Goal: Download file/media

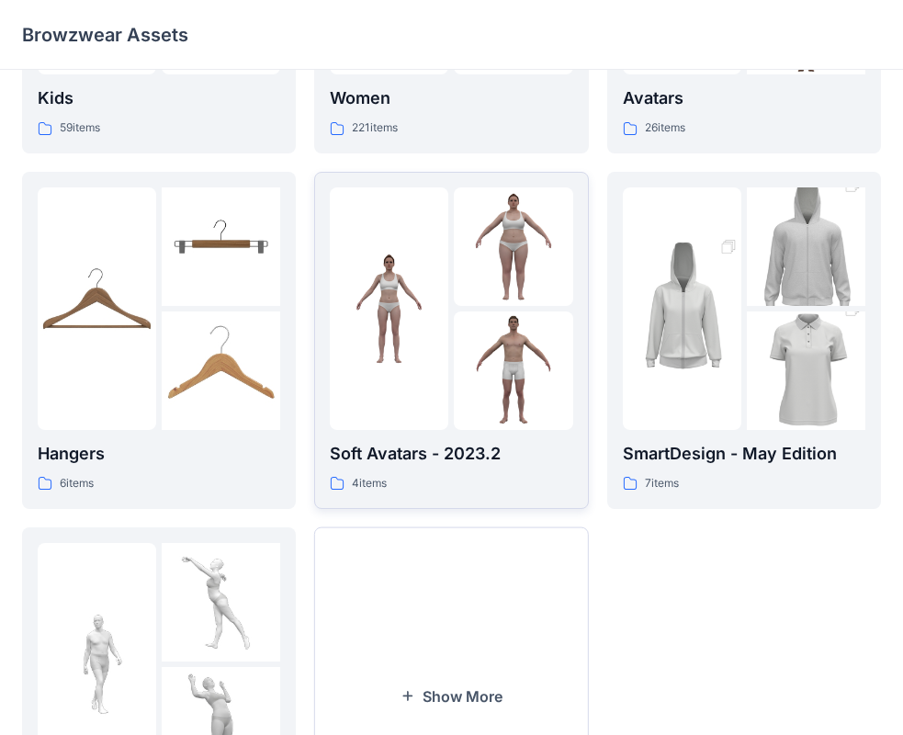
scroll to position [457, 0]
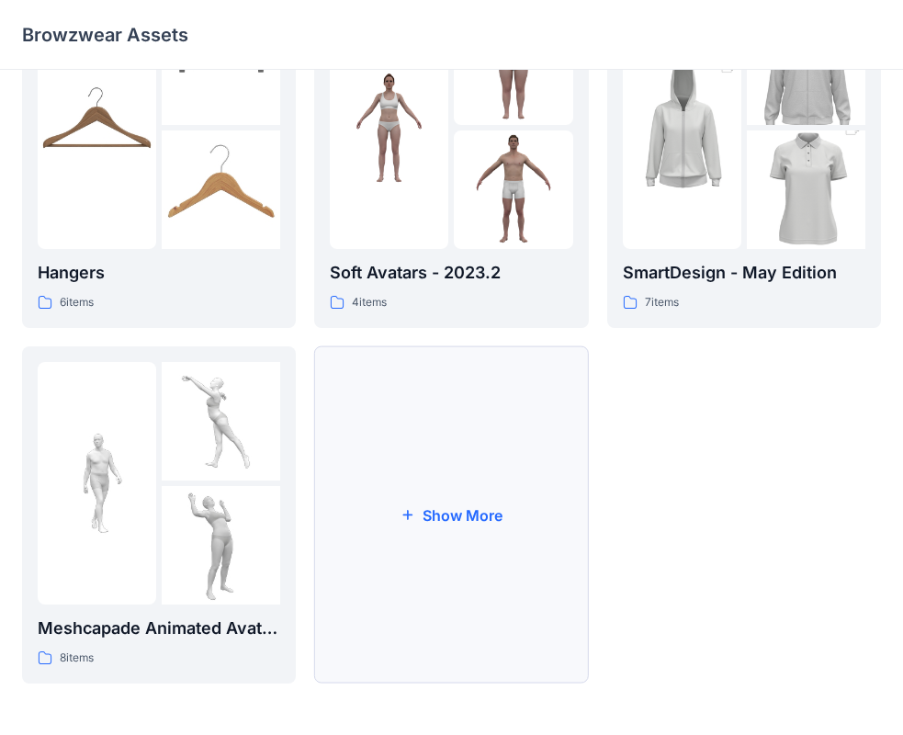
click at [422, 525] on button "Show More" at bounding box center [451, 514] width 274 height 337
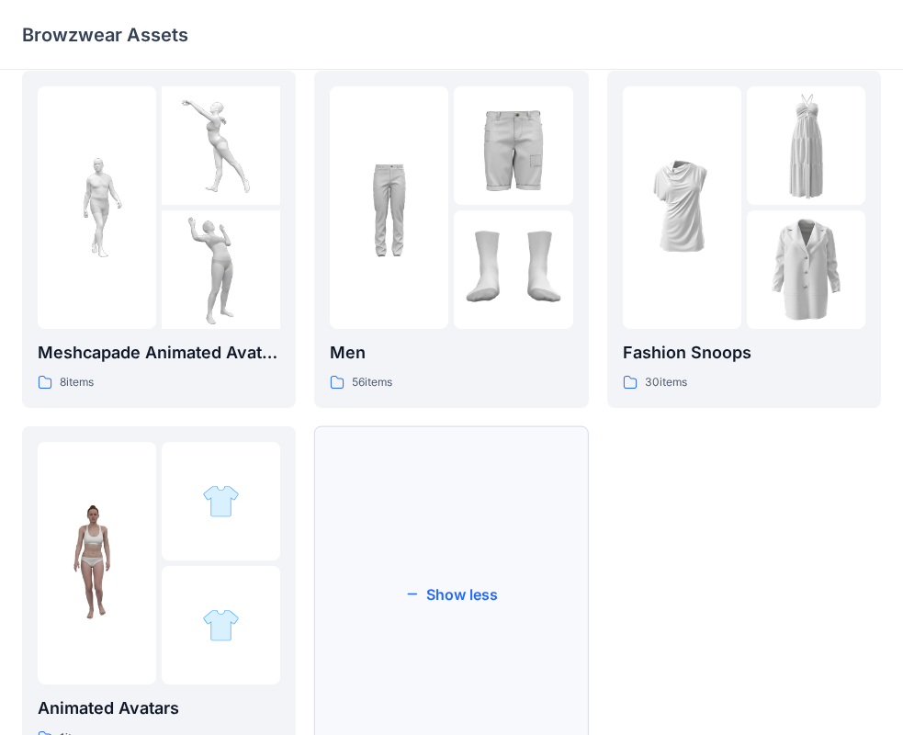
scroll to position [811, 0]
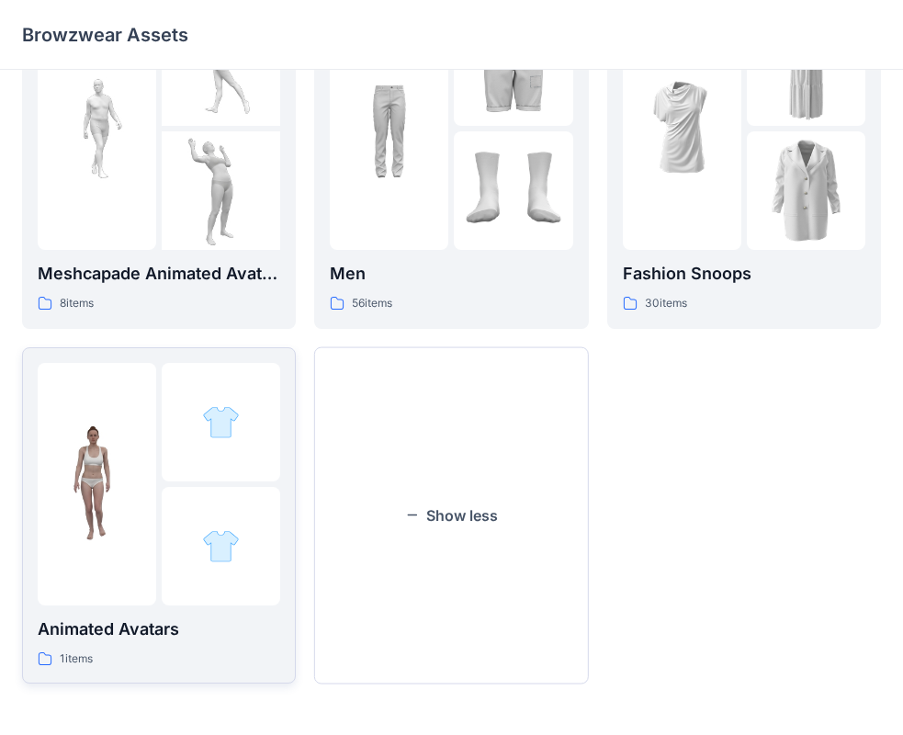
click at [122, 458] on img at bounding box center [97, 483] width 119 height 119
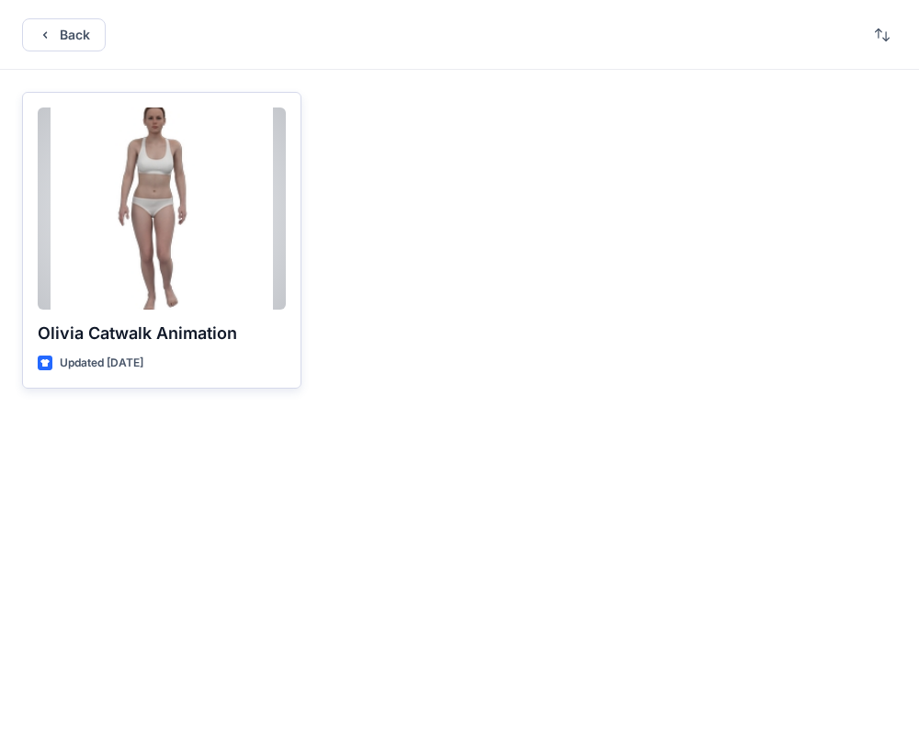
click at [166, 161] on div at bounding box center [162, 208] width 248 height 202
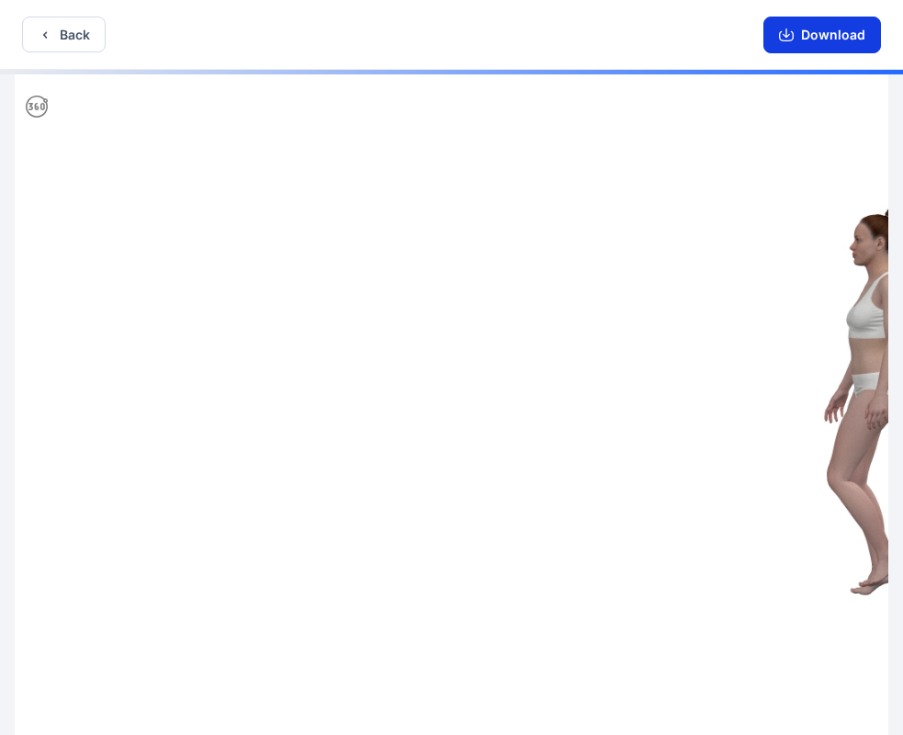
click at [831, 40] on button "Download" at bounding box center [823, 35] width 118 height 37
click at [833, 37] on button "Download" at bounding box center [823, 35] width 118 height 37
click at [865, 51] on button "Download" at bounding box center [823, 35] width 118 height 37
click at [870, 36] on button "Download" at bounding box center [823, 35] width 118 height 37
